Goal: Task Accomplishment & Management: Complete application form

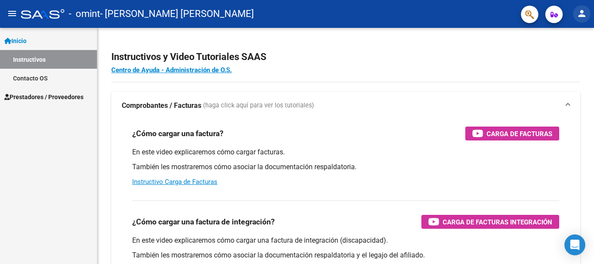
click at [429, 17] on mat-icon "person" at bounding box center [582, 13] width 10 height 10
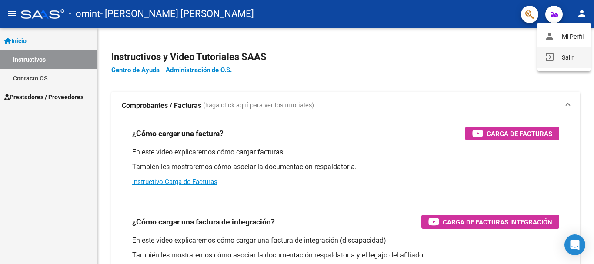
click at [429, 54] on button "exit_to_app Salir" at bounding box center [564, 57] width 53 height 21
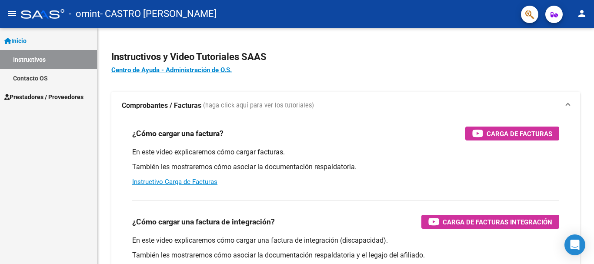
click at [71, 98] on span "Prestadores / Proveedores" at bounding box center [43, 97] width 79 height 10
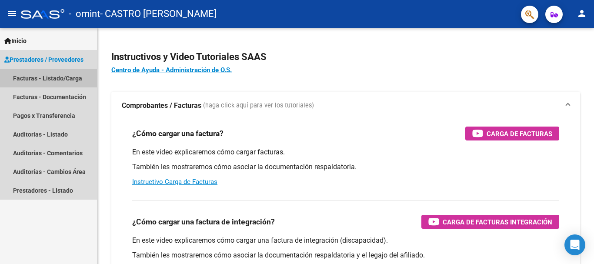
click at [67, 79] on link "Facturas - Listado/Carga" at bounding box center [48, 78] width 97 height 19
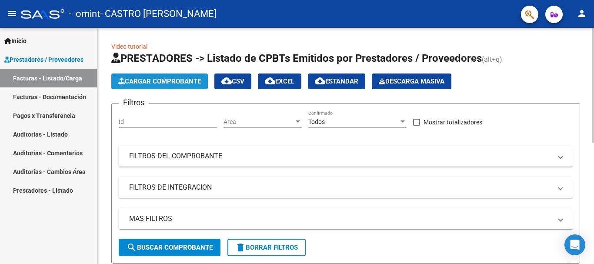
click at [147, 78] on span "Cargar Comprobante" at bounding box center [159, 81] width 83 height 8
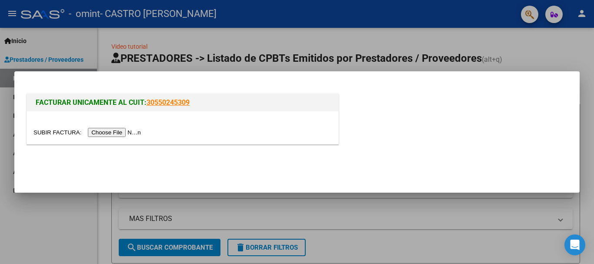
click at [104, 128] on input "file" at bounding box center [89, 132] width 110 height 9
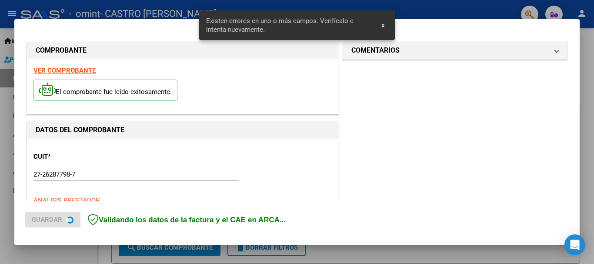
scroll to position [217, 0]
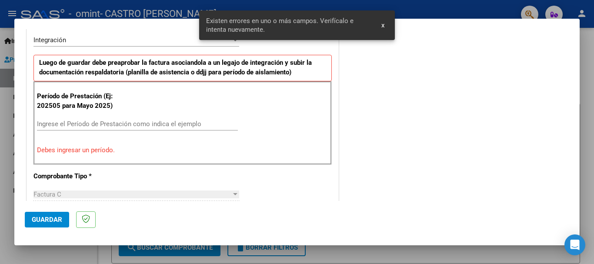
click at [388, 23] on button "x" at bounding box center [383, 25] width 17 height 16
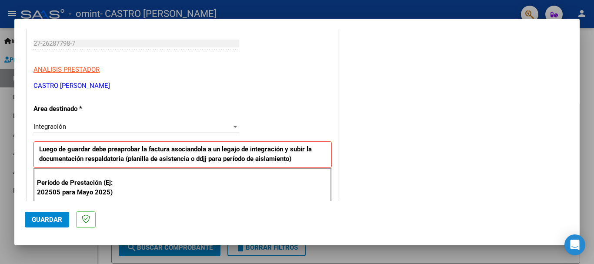
scroll to position [261, 0]
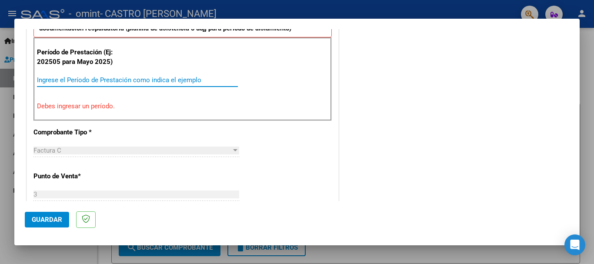
click at [192, 84] on input "Ingrese el Período de Prestación como indica el ejemplo" at bounding box center [137, 80] width 201 height 8
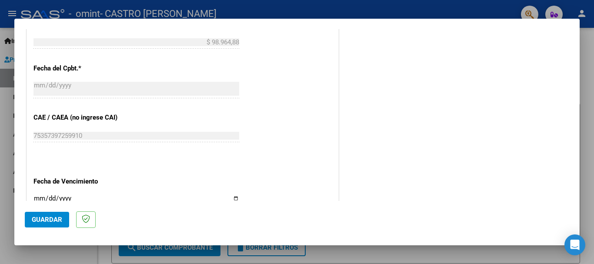
scroll to position [594, 0]
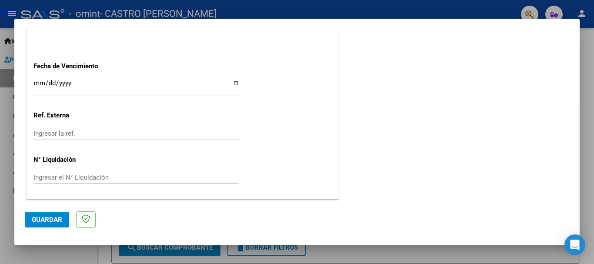
type input "202508"
click at [235, 84] on input "Ingresar la fecha" at bounding box center [137, 87] width 206 height 14
type input "[DATE]"
click at [40, 216] on span "Guardar" at bounding box center [47, 220] width 30 height 8
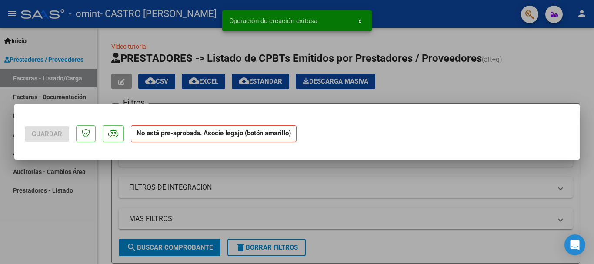
scroll to position [0, 0]
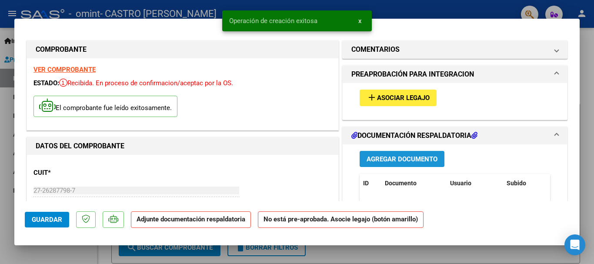
click at [381, 159] on span "Agregar Documento" at bounding box center [402, 159] width 71 height 8
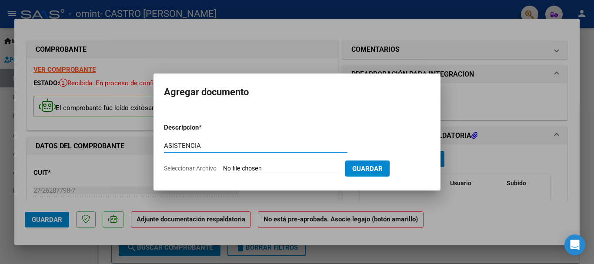
type input "ASISTENCIA"
click at [278, 168] on input "Seleccionar Archivo" at bounding box center [280, 169] width 115 height 8
type input "C:\fakepath\ASISTENCIA [PERSON_NAME] [DATE].pdf"
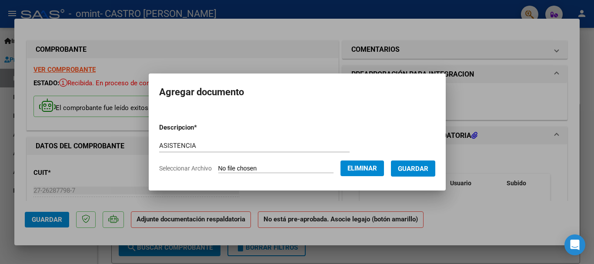
click at [416, 169] on span "Guardar" at bounding box center [413, 169] width 30 height 8
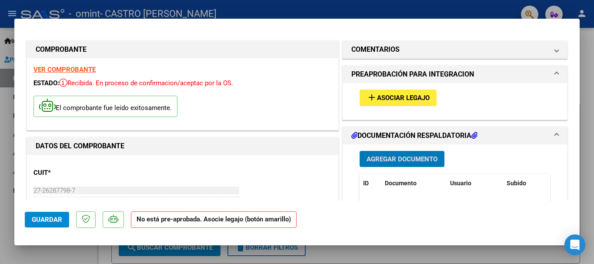
click at [392, 94] on span "Asociar Legajo" at bounding box center [403, 98] width 53 height 8
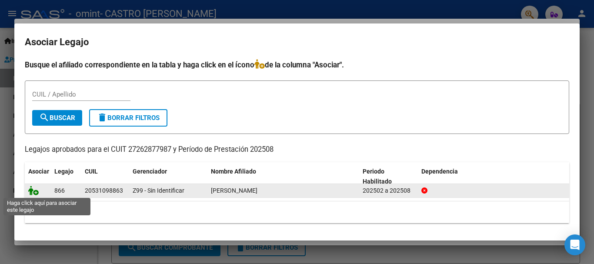
click at [35, 193] on icon at bounding box center [33, 191] width 10 height 10
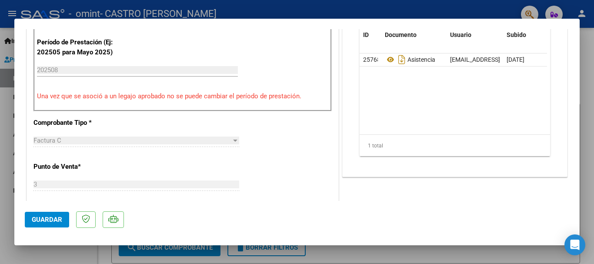
scroll to position [392, 0]
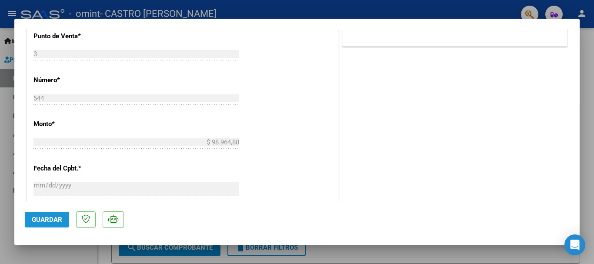
click at [45, 218] on span "Guardar" at bounding box center [47, 220] width 30 height 8
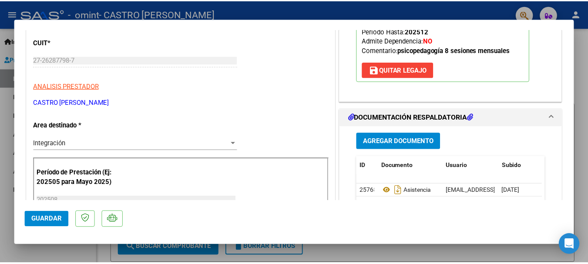
scroll to position [0, 0]
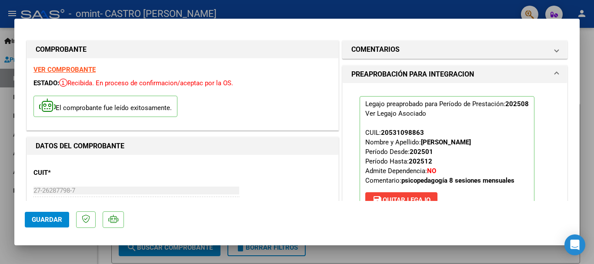
click at [585, 137] on div at bounding box center [297, 132] width 594 height 264
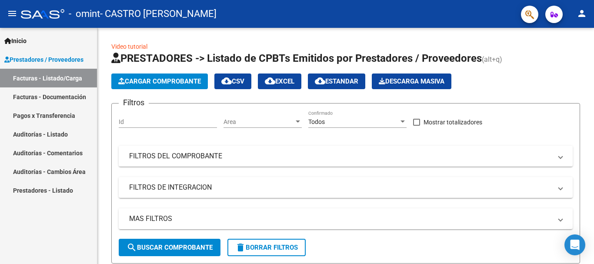
click at [579, 14] on mat-icon "person" at bounding box center [582, 13] width 10 height 10
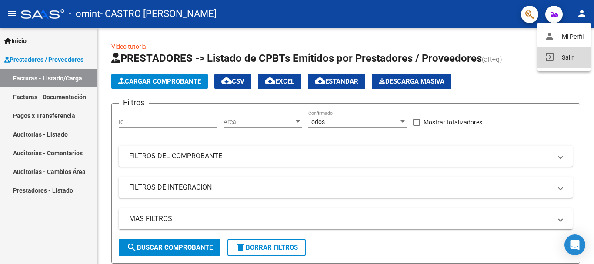
click at [548, 58] on mat-icon "exit_to_app" at bounding box center [550, 57] width 10 height 10
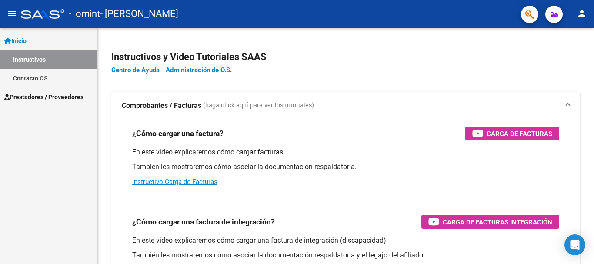
click at [66, 96] on span "Prestadores / Proveedores" at bounding box center [43, 97] width 79 height 10
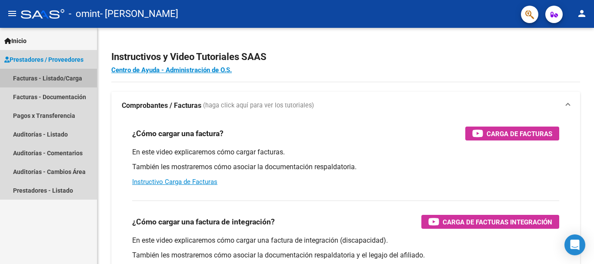
click at [68, 78] on link "Facturas - Listado/Carga" at bounding box center [48, 78] width 97 height 19
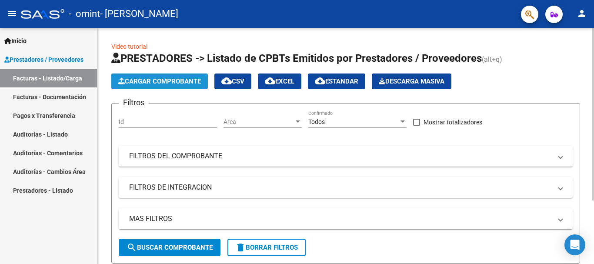
click at [141, 80] on span "Cargar Comprobante" at bounding box center [159, 81] width 83 height 8
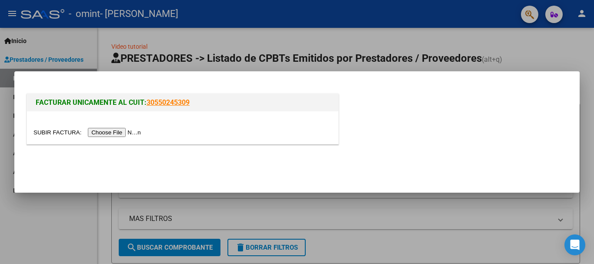
click at [114, 136] on input "file" at bounding box center [89, 132] width 110 height 9
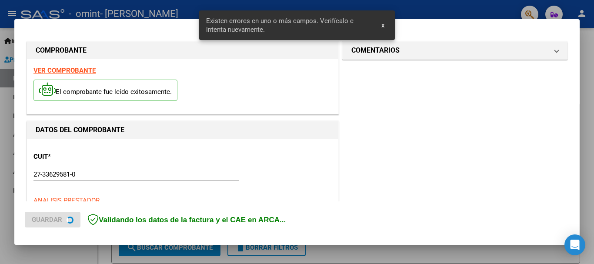
scroll to position [217, 0]
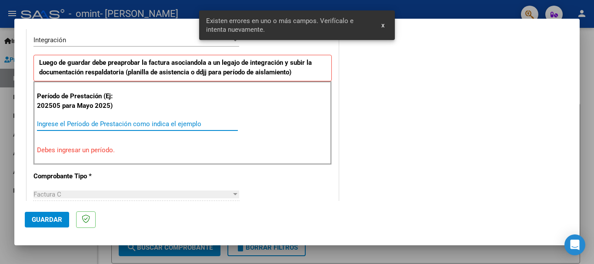
click at [162, 120] on input "Ingrese el Período de Prestación como indica el ejemplo" at bounding box center [137, 124] width 201 height 8
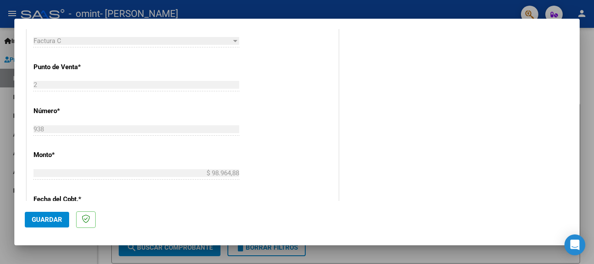
scroll to position [522, 0]
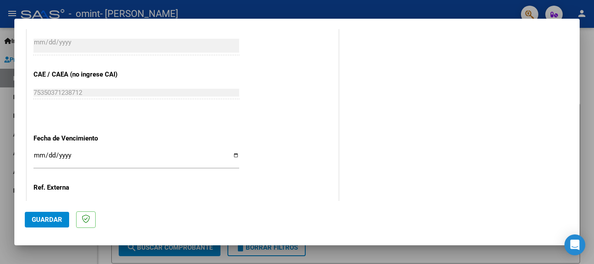
type input "202508"
click at [231, 156] on input "Ingresar la fecha" at bounding box center [137, 159] width 206 height 14
type input "[DATE]"
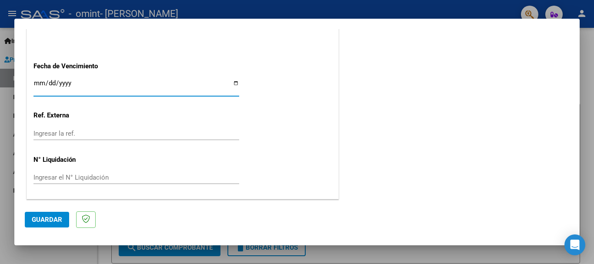
click at [39, 221] on span "Guardar" at bounding box center [47, 220] width 30 height 8
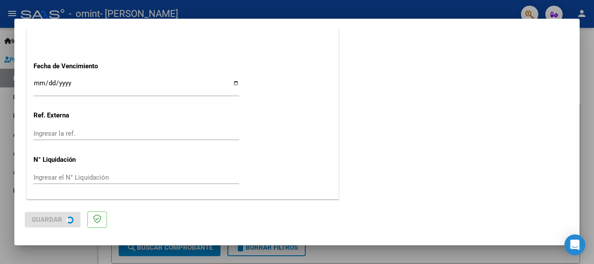
scroll to position [0, 0]
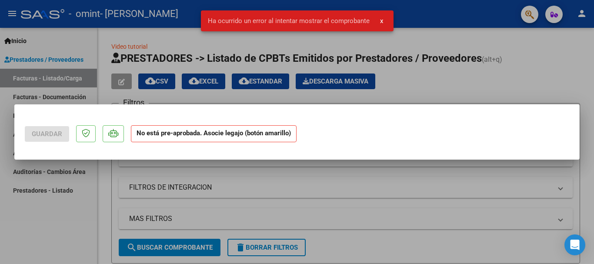
click at [382, 24] on button "x" at bounding box center [381, 21] width 17 height 16
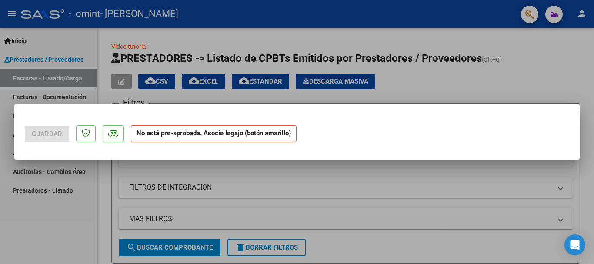
click at [288, 194] on div at bounding box center [297, 132] width 594 height 264
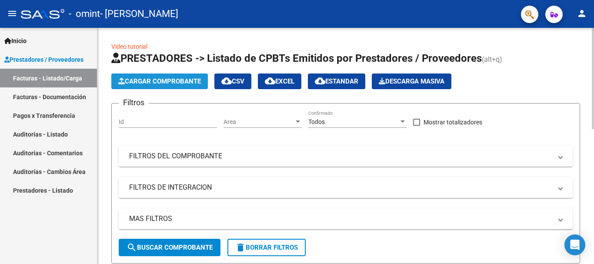
click at [179, 81] on span "Cargar Comprobante" at bounding box center [159, 81] width 83 height 8
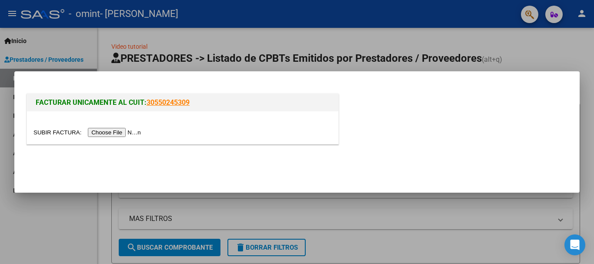
click at [132, 131] on input "file" at bounding box center [89, 132] width 110 height 9
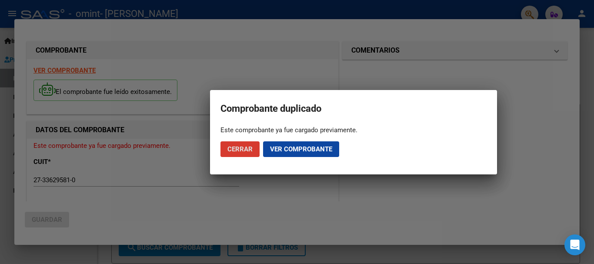
click at [308, 151] on span "Ver comprobante" at bounding box center [301, 149] width 62 height 8
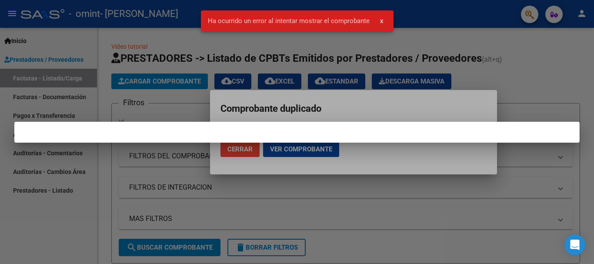
click at [235, 147] on div at bounding box center [297, 132] width 594 height 264
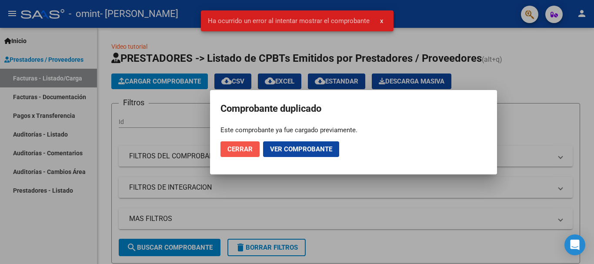
click at [235, 147] on span "Cerrar" at bounding box center [240, 149] width 25 height 8
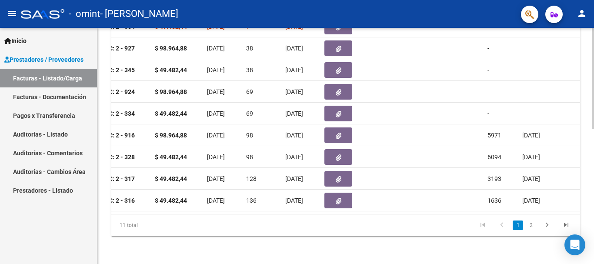
scroll to position [228, 0]
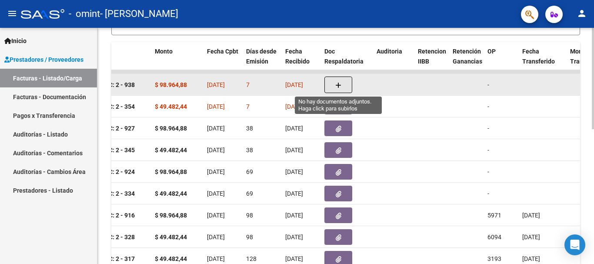
click at [337, 86] on icon "button" at bounding box center [338, 85] width 6 height 7
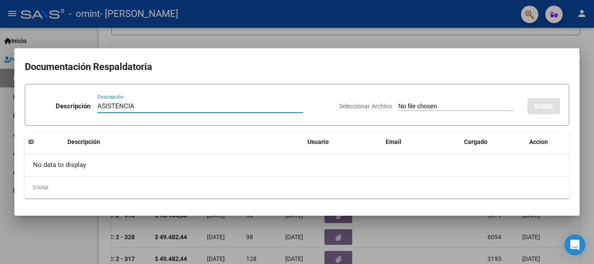
type input "ASISTENCIA"
click at [412, 103] on input "Seleccionar Archivo" at bounding box center [456, 107] width 115 height 8
type input "C:\fakepath\ASISTENCIA MILO GONZALEZ EUGE AGOSTO 25.pdf"
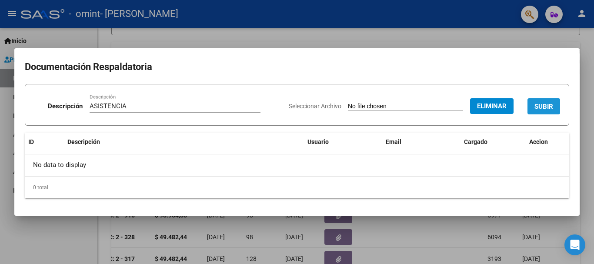
click at [536, 108] on span "SUBIR" at bounding box center [544, 107] width 19 height 8
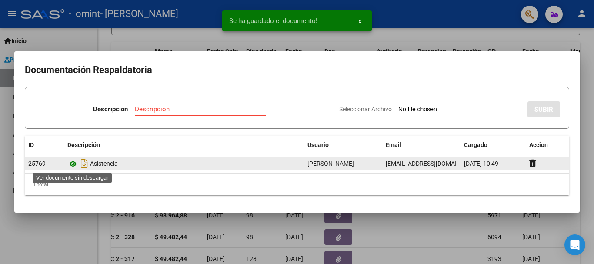
click at [73, 160] on icon at bounding box center [72, 164] width 11 height 10
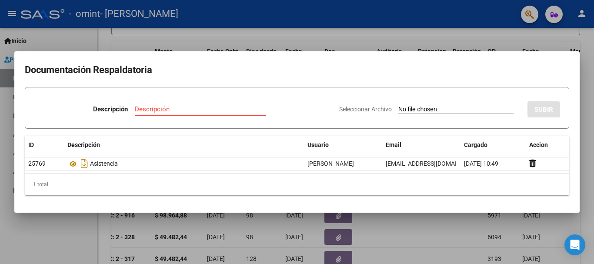
click at [412, 227] on div at bounding box center [297, 132] width 594 height 264
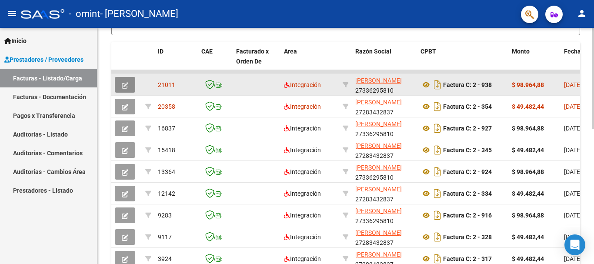
click at [127, 87] on icon "button" at bounding box center [125, 85] width 7 height 7
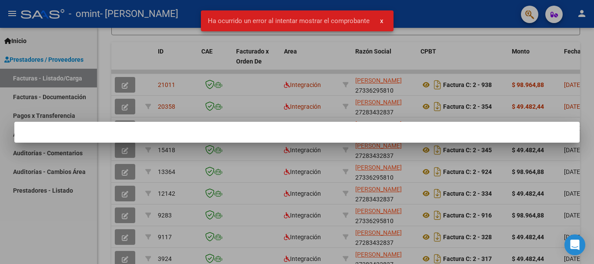
click at [381, 23] on span "x" at bounding box center [381, 21] width 3 height 8
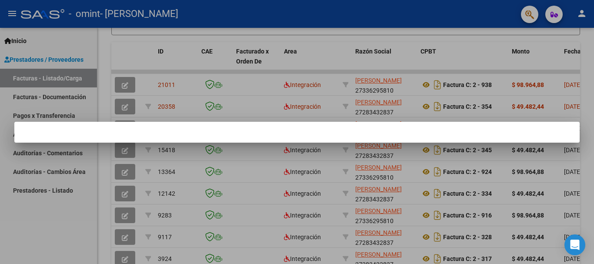
click at [25, 61] on div at bounding box center [297, 132] width 594 height 264
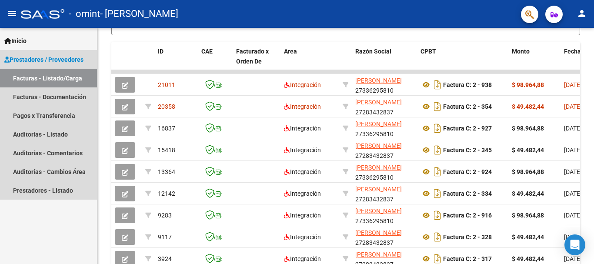
click at [80, 62] on span "Prestadores / Proveedores" at bounding box center [43, 60] width 79 height 10
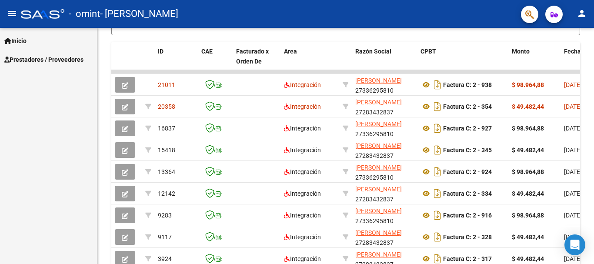
click at [80, 62] on span "Prestadores / Proveedores" at bounding box center [43, 60] width 79 height 10
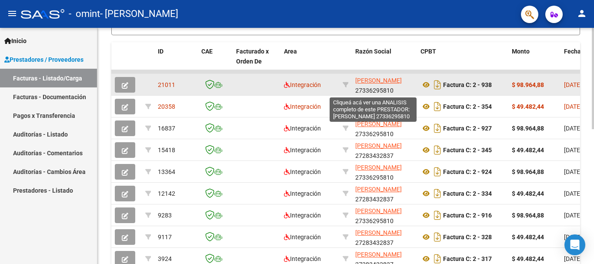
click at [361, 80] on span "VERA MARIA EUGENIA" at bounding box center [378, 80] width 47 height 7
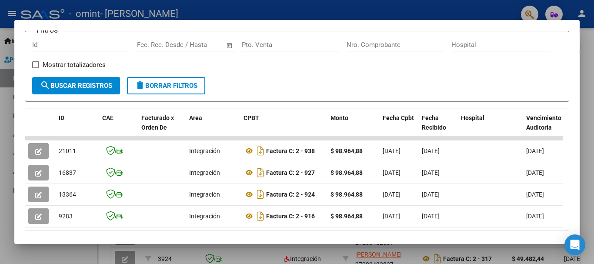
scroll to position [172, 0]
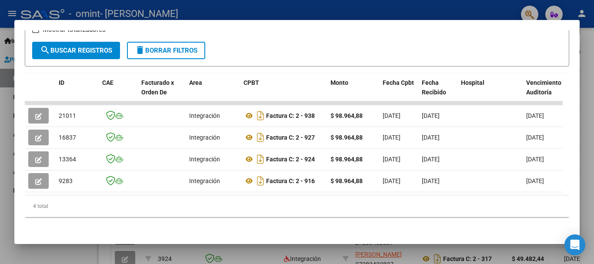
click at [8, 20] on div at bounding box center [297, 132] width 594 height 264
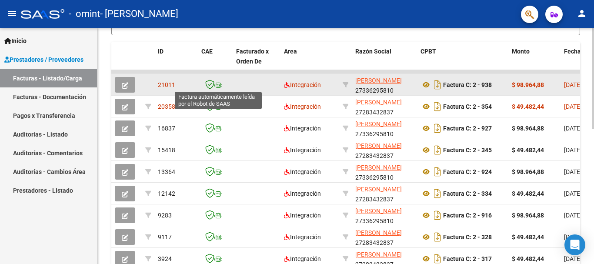
click at [216, 85] on icon at bounding box center [218, 85] width 8 height 6
click at [219, 84] on icon at bounding box center [218, 85] width 8 height 6
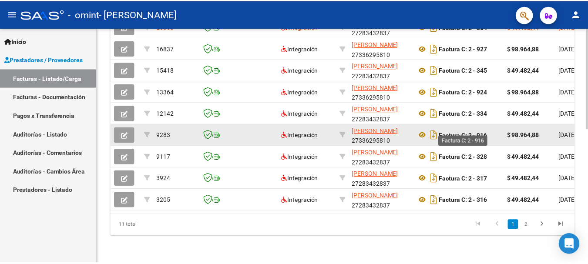
scroll to position [185, 0]
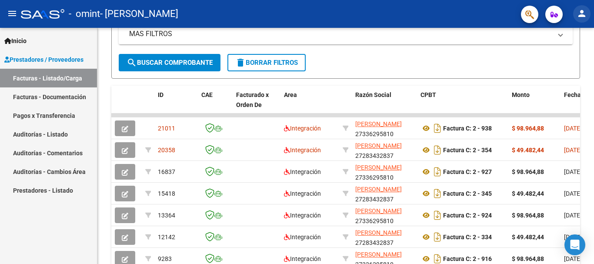
click at [580, 14] on mat-icon "person" at bounding box center [582, 13] width 10 height 10
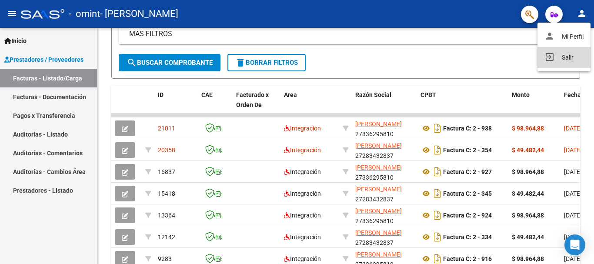
click at [573, 55] on button "exit_to_app Salir" at bounding box center [564, 57] width 53 height 21
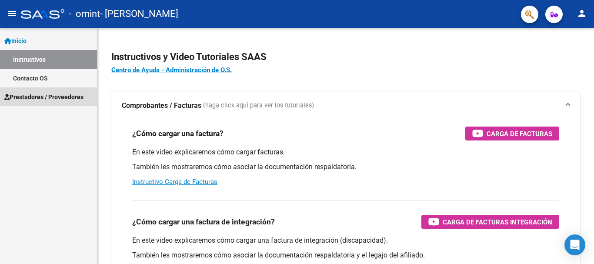
click at [73, 93] on span "Prestadores / Proveedores" at bounding box center [43, 97] width 79 height 10
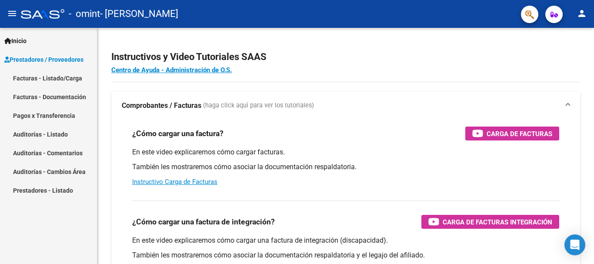
click at [80, 77] on link "Facturas - Listado/Carga" at bounding box center [48, 78] width 97 height 19
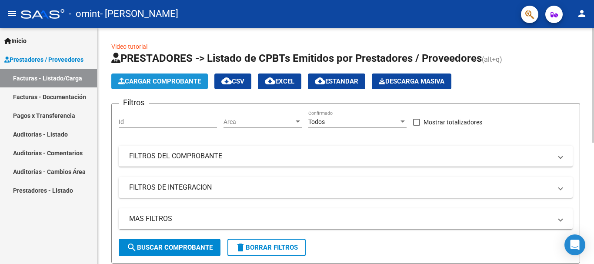
click at [162, 83] on span "Cargar Comprobante" at bounding box center [159, 81] width 83 height 8
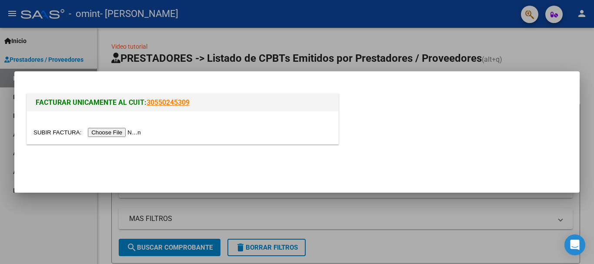
click at [123, 130] on input "file" at bounding box center [89, 132] width 110 height 9
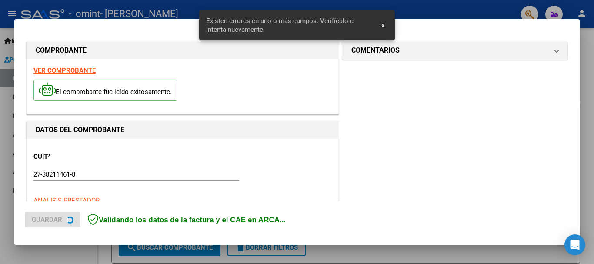
scroll to position [217, 0]
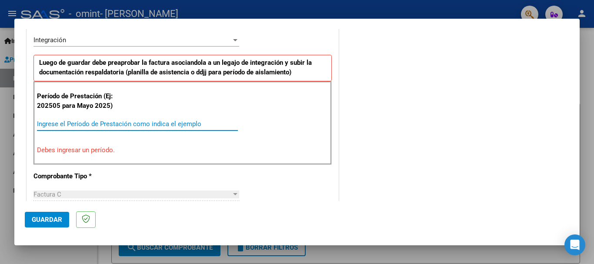
click at [189, 126] on input "Ingrese el Período de Prestación como indica el ejemplo" at bounding box center [137, 124] width 201 height 8
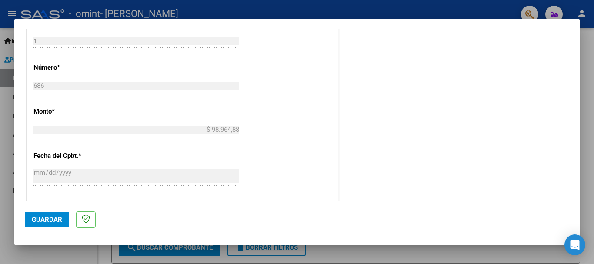
scroll to position [478, 0]
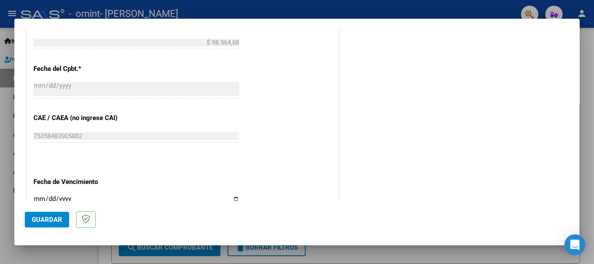
type input "202508"
click at [236, 198] on input "Ingresar la fecha" at bounding box center [137, 202] width 206 height 14
type input "2025-09-11"
click at [50, 222] on span "Guardar" at bounding box center [47, 220] width 30 height 8
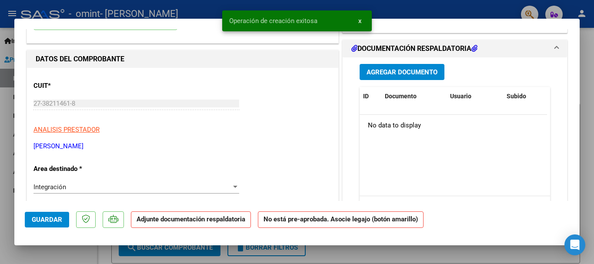
scroll to position [0, 0]
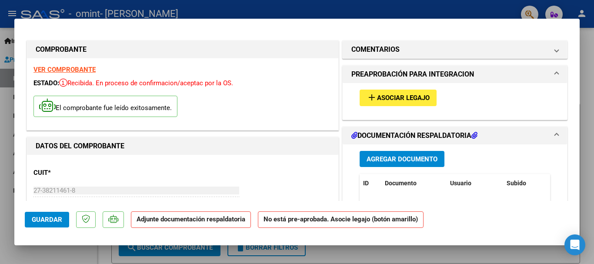
click at [400, 158] on span "Agregar Documento" at bounding box center [402, 159] width 71 height 8
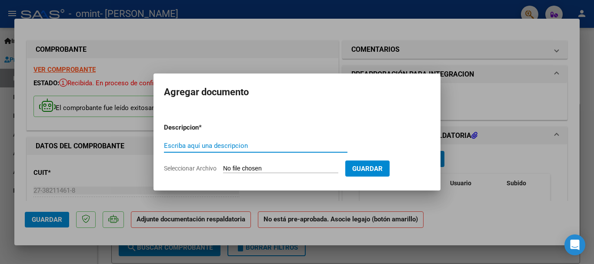
click at [284, 145] on input "Escriba aquí una descripcion" at bounding box center [256, 146] width 184 height 8
type input "ASISTENCIA"
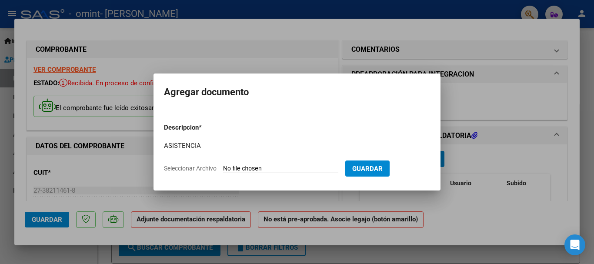
click at [286, 166] on input "Seleccionar Archivo" at bounding box center [280, 169] width 115 height 8
type input "C:\fakepath\ASISTENCIA MILO GONZALEZ APARICIO AGOSTO 25.pdf"
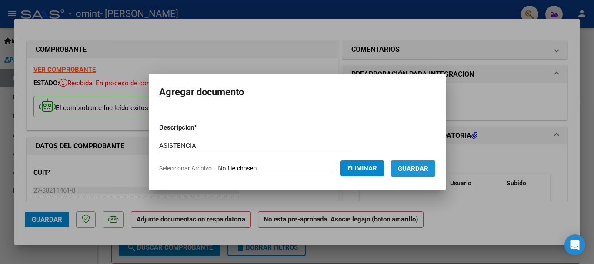
click at [422, 164] on span "Guardar" at bounding box center [413, 168] width 30 height 8
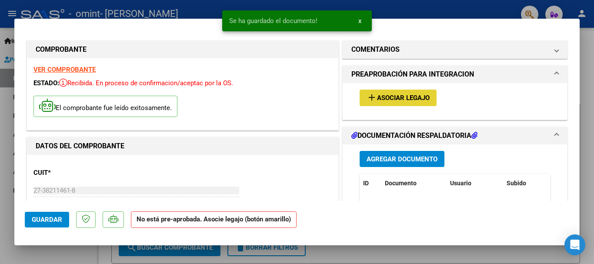
click at [403, 97] on span "Asociar Legajo" at bounding box center [403, 98] width 53 height 8
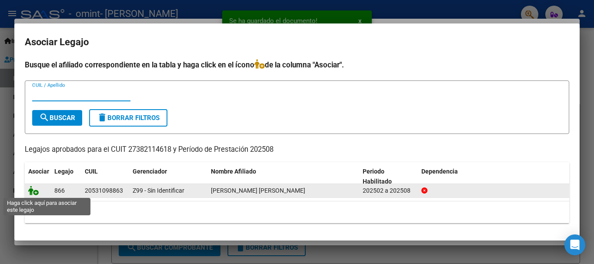
click at [36, 191] on icon at bounding box center [33, 191] width 10 height 10
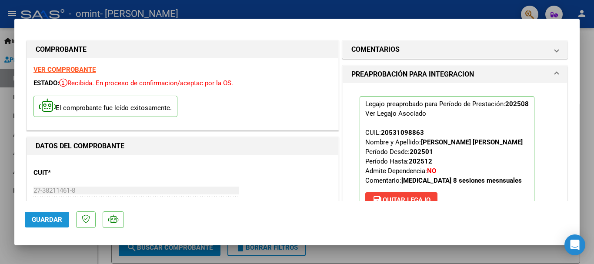
click at [34, 216] on span "Guardar" at bounding box center [47, 220] width 30 height 8
